Goal: Find specific page/section: Find specific page/section

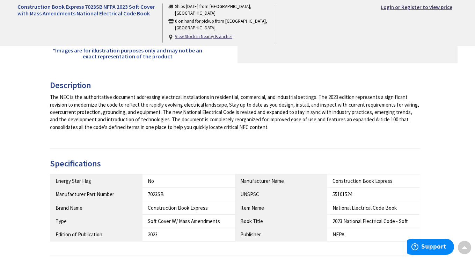
scroll to position [244, 0]
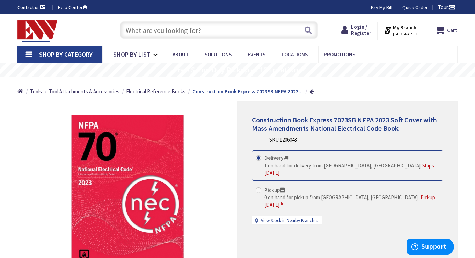
click at [266, 69] on rs-layer "Free Same Day Pickup at 19 Locations" at bounding box center [238, 70] width 128 height 8
click at [407, 29] on strong "My Branch" at bounding box center [404, 27] width 23 height 7
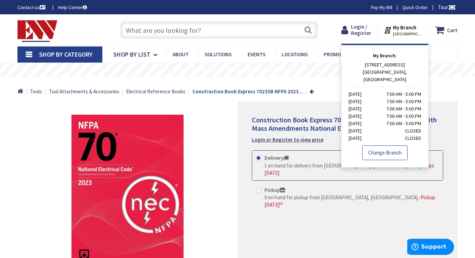
click at [389, 147] on link "Change Branch" at bounding box center [384, 152] width 45 height 15
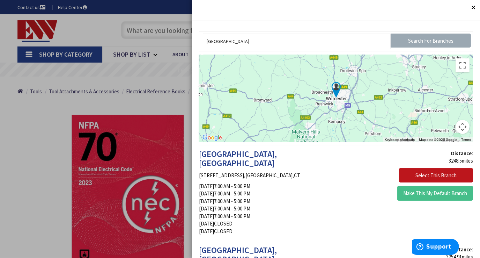
click at [409, 38] on input "Search For Branches" at bounding box center [431, 41] width 80 height 14
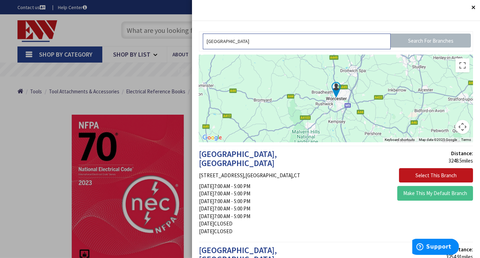
click at [281, 45] on input "[GEOGRAPHIC_DATA]" at bounding box center [297, 42] width 188 height 16
type input "worcester ma"
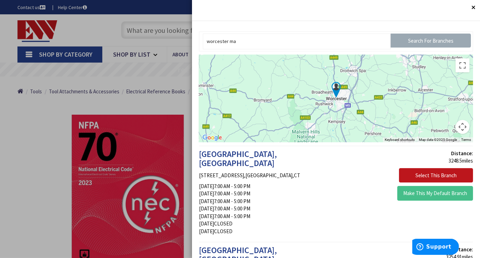
click at [418, 40] on input "Search For Branches" at bounding box center [431, 41] width 80 height 14
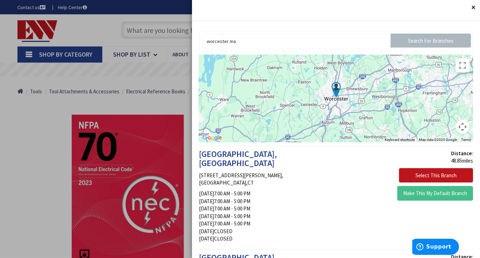
click at [456, 127] on button "Map camera controls" at bounding box center [463, 127] width 14 height 14
click at [458, 130] on button "Map camera controls" at bounding box center [463, 127] width 14 height 14
click at [461, 68] on button "Toggle fullscreen view" at bounding box center [463, 65] width 14 height 14
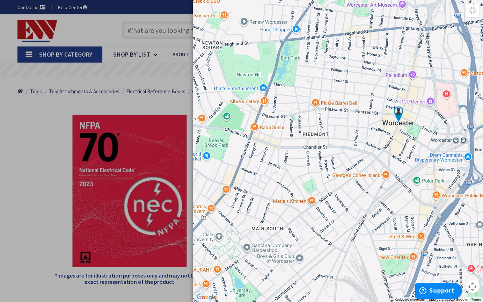
drag, startPoint x: 350, startPoint y: 105, endPoint x: 302, endPoint y: 127, distance: 53.3
click at [303, 127] on div at bounding box center [338, 151] width 290 height 302
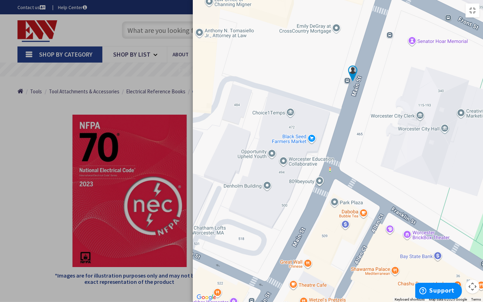
drag, startPoint x: 294, startPoint y: 184, endPoint x: 288, endPoint y: 123, distance: 62.1
click at [288, 123] on div at bounding box center [338, 151] width 290 height 302
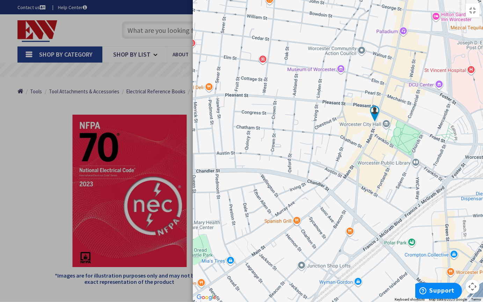
click at [474, 257] on button "Map camera controls" at bounding box center [473, 286] width 14 height 14
click at [474, 16] on button "Toggle fullscreen view" at bounding box center [473, 10] width 14 height 14
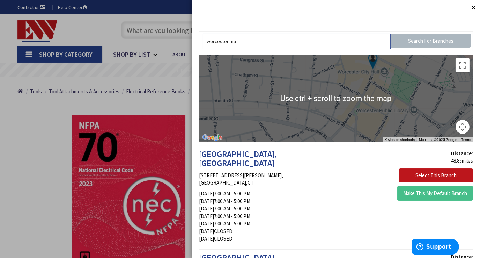
click at [318, 39] on input "worcester ma" at bounding box center [297, 42] width 188 height 16
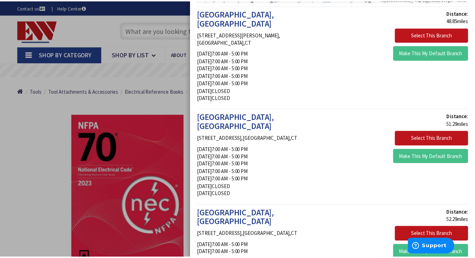
scroll to position [105, 0]
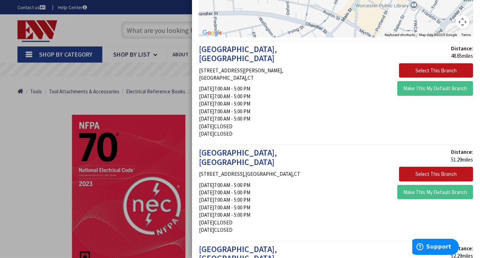
click at [24, 131] on div at bounding box center [240, 129] width 480 height 258
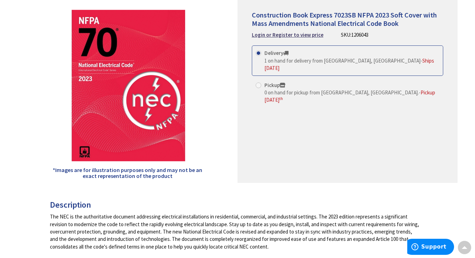
scroll to position [35, 0]
